Goal: Task Accomplishment & Management: Manage account settings

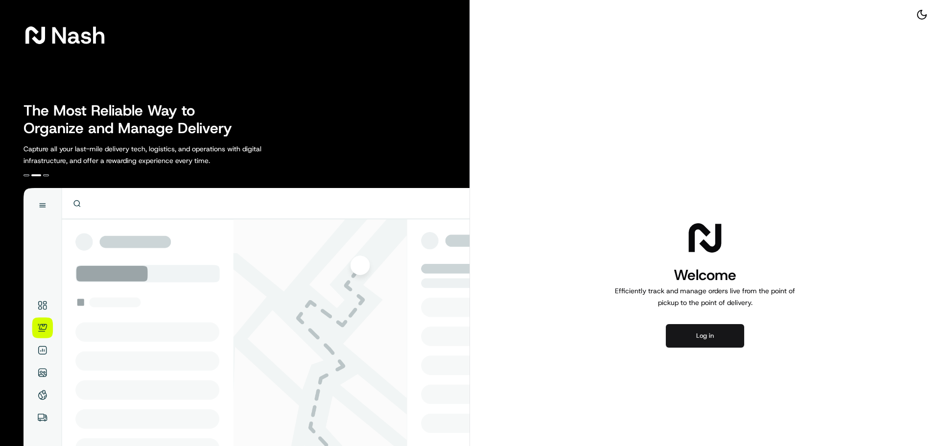
click at [686, 327] on button "Log in" at bounding box center [705, 335] width 78 height 23
